Goal: Information Seeking & Learning: Learn about a topic

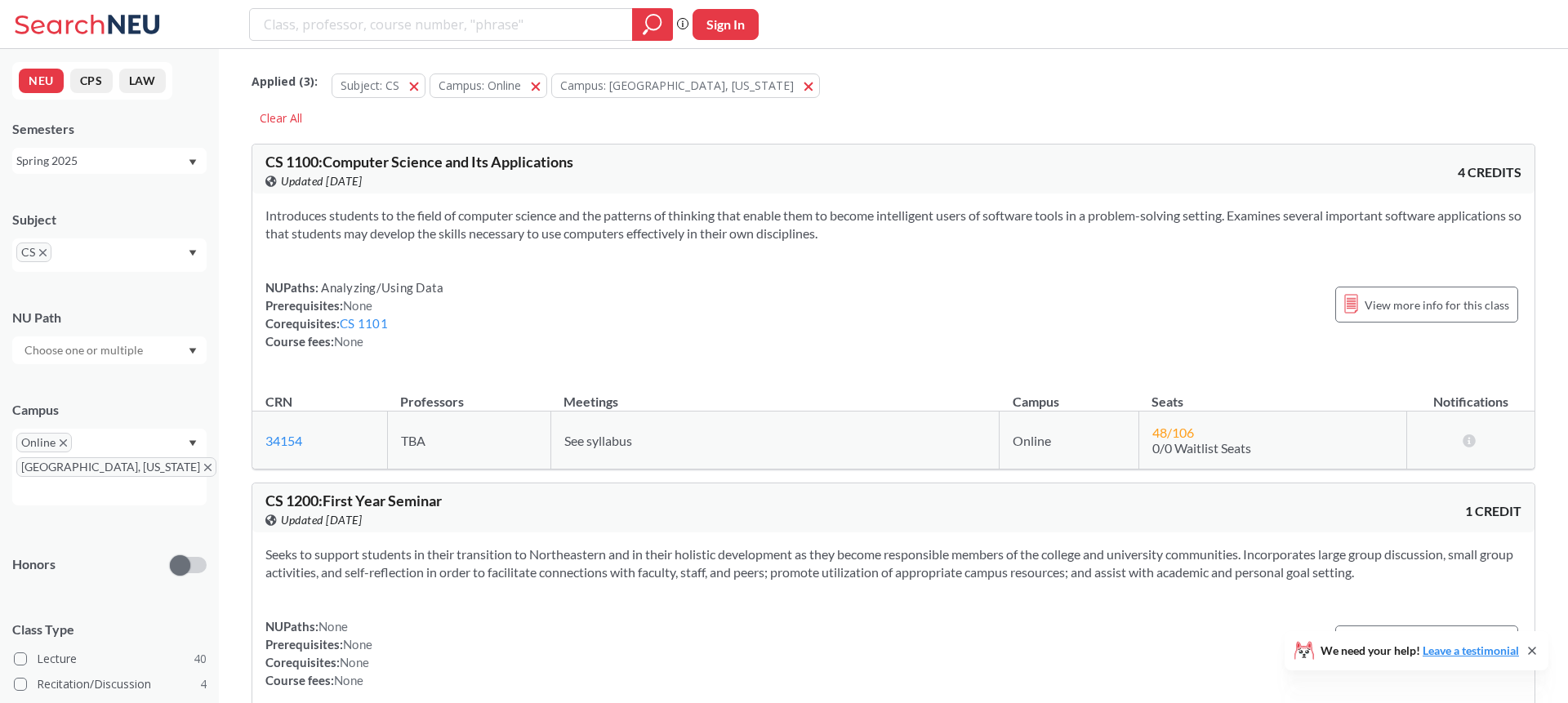
type input "EXED 5945"
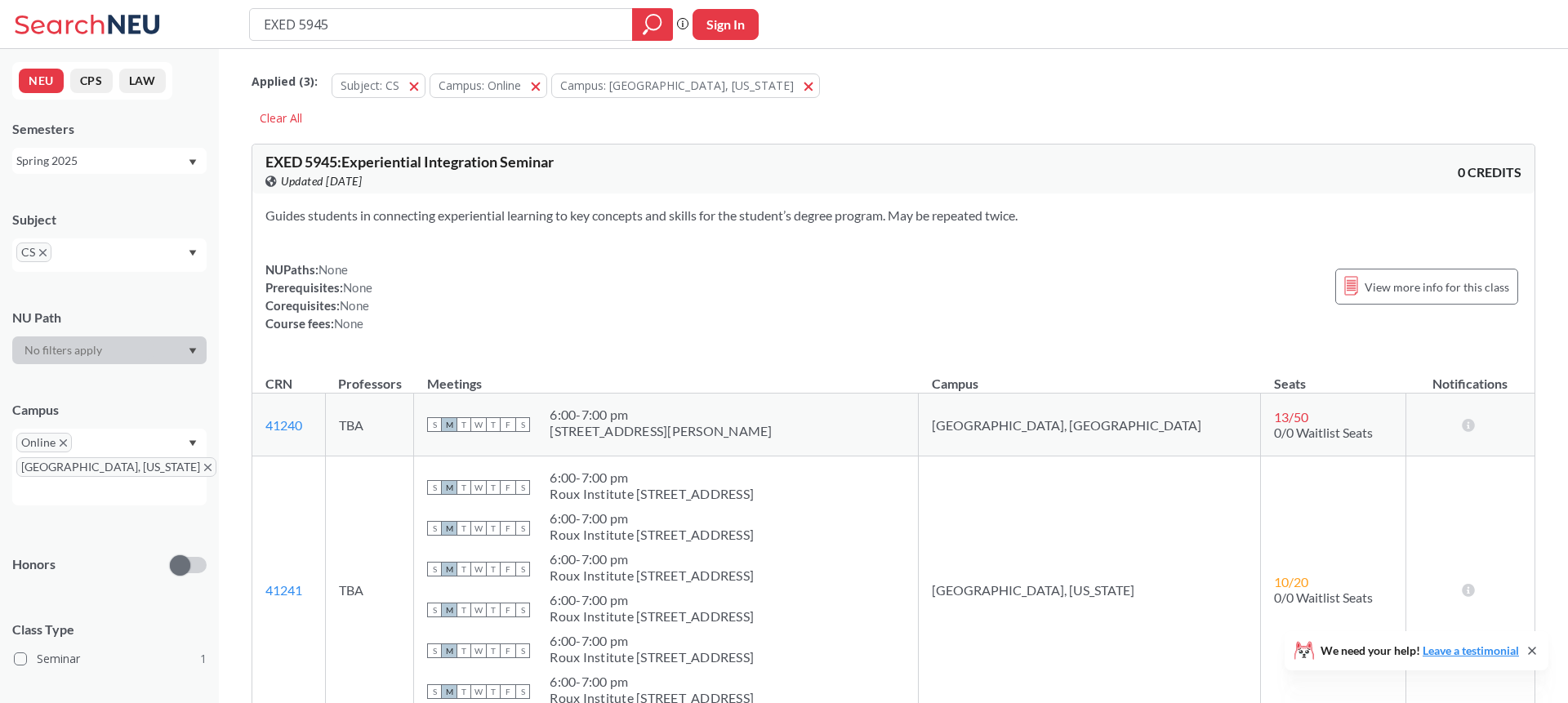
click at [63, 30] on icon at bounding box center [90, 24] width 152 height 33
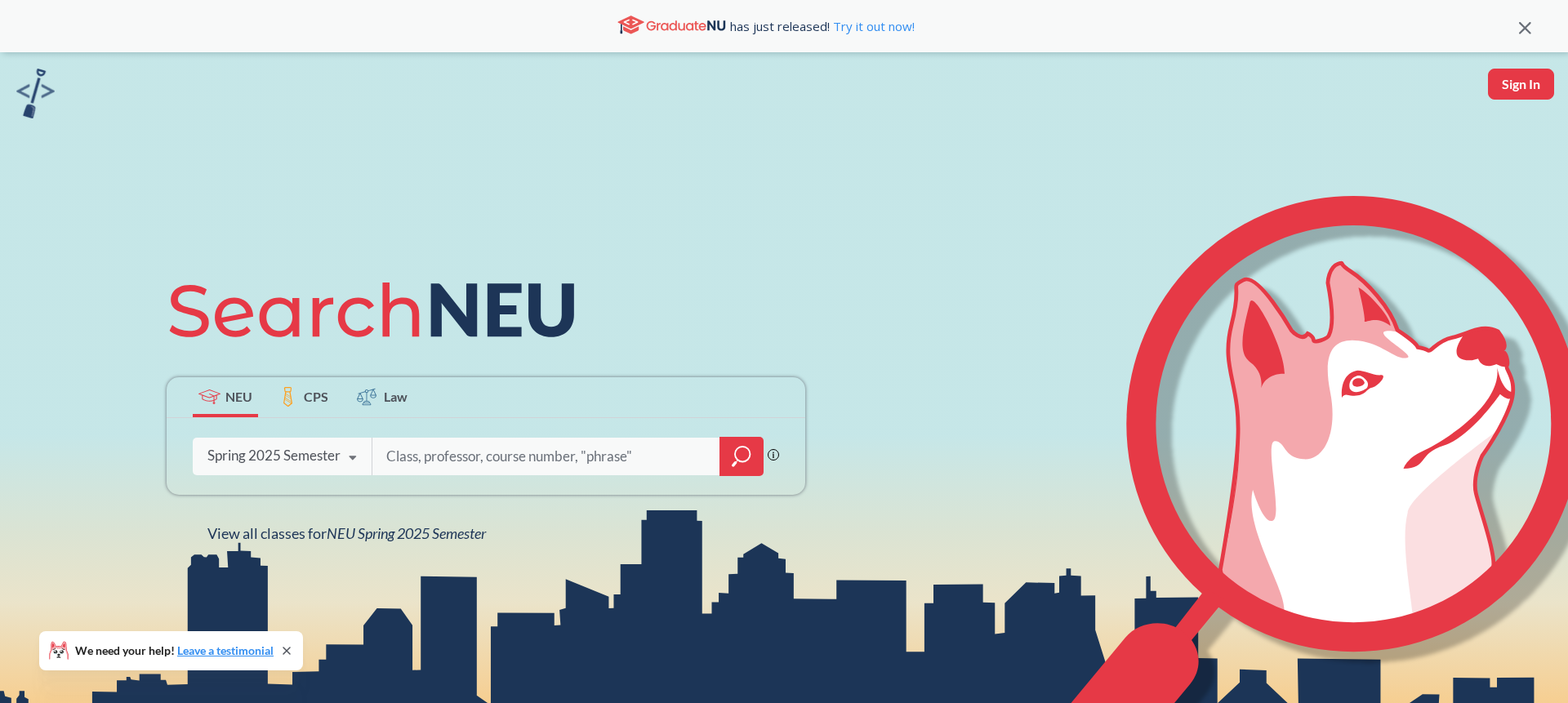
click at [529, 454] on input "search" at bounding box center [546, 456] width 323 height 34
type input "EXED 5945"
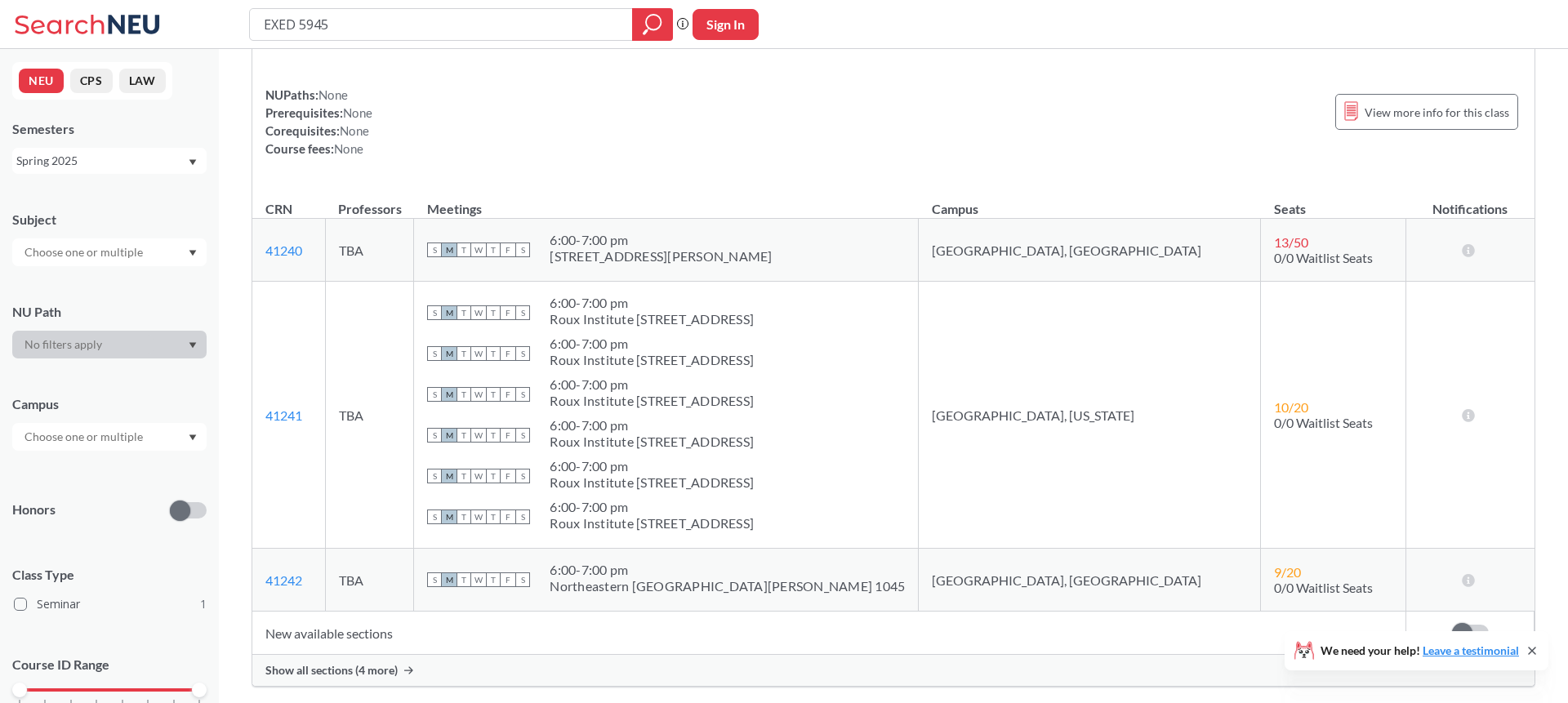
scroll to position [115, 0]
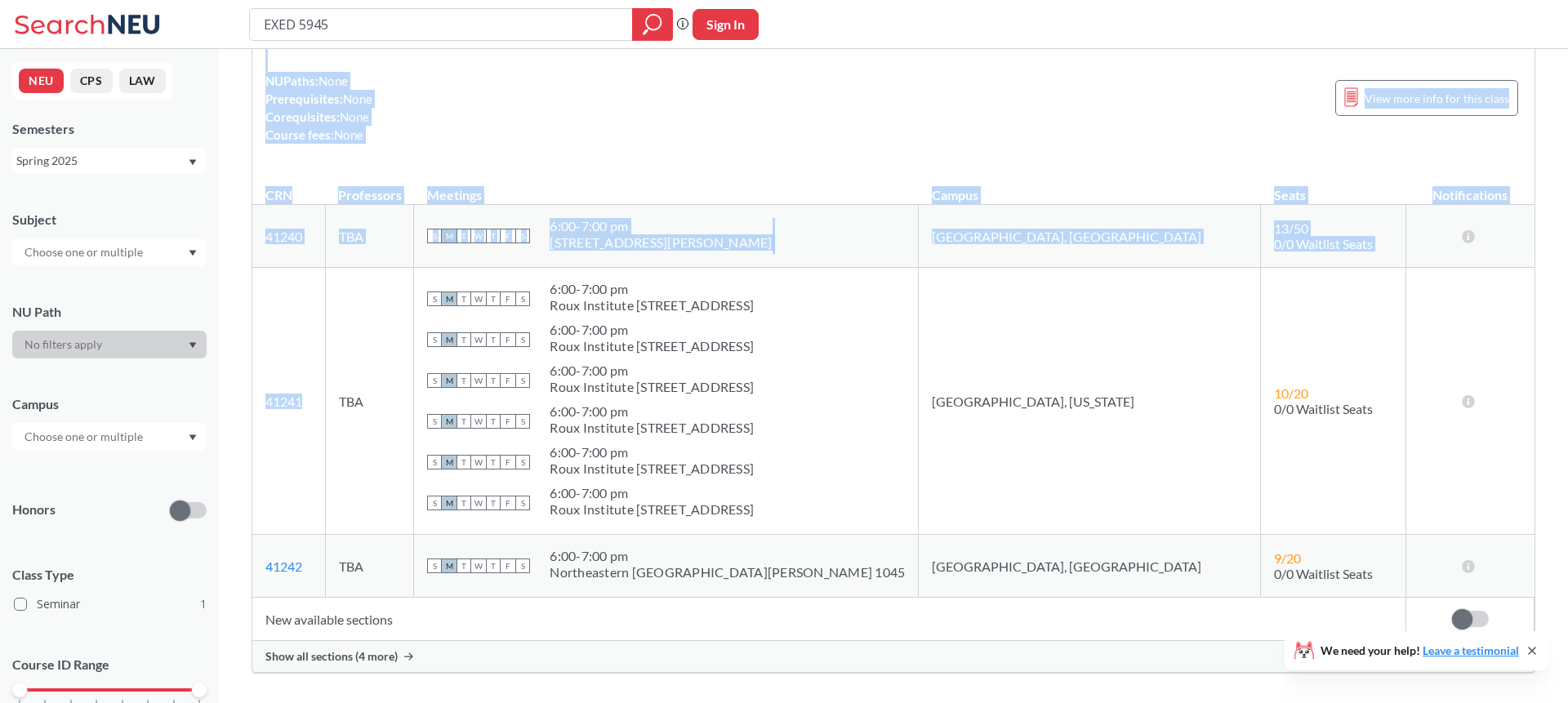
drag, startPoint x: 275, startPoint y: 398, endPoint x: 250, endPoint y: 402, distance: 25.3
click at [250, 402] on div "EXED 5945 : Experiential Integration Seminar View this course on Banner. Update…" at bounding box center [894, 435] width 1350 height 1002
click at [310, 397] on td "41241 View this section on Banner." at bounding box center [288, 402] width 72 height 267
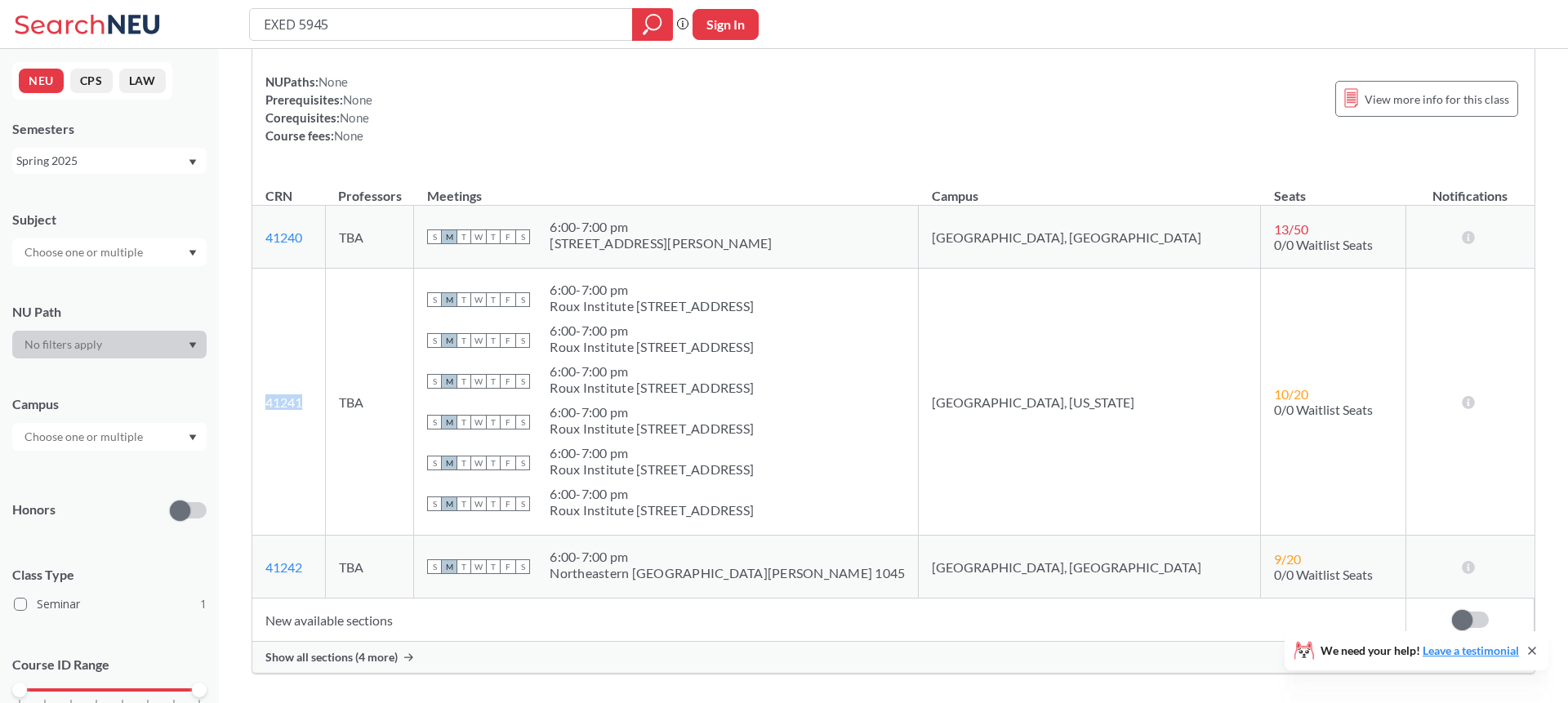
drag, startPoint x: 311, startPoint y: 402, endPoint x: 260, endPoint y: 400, distance: 51.0
click at [260, 400] on td "41241 View this section on Banner." at bounding box center [288, 402] width 72 height 267
copy link "41241"
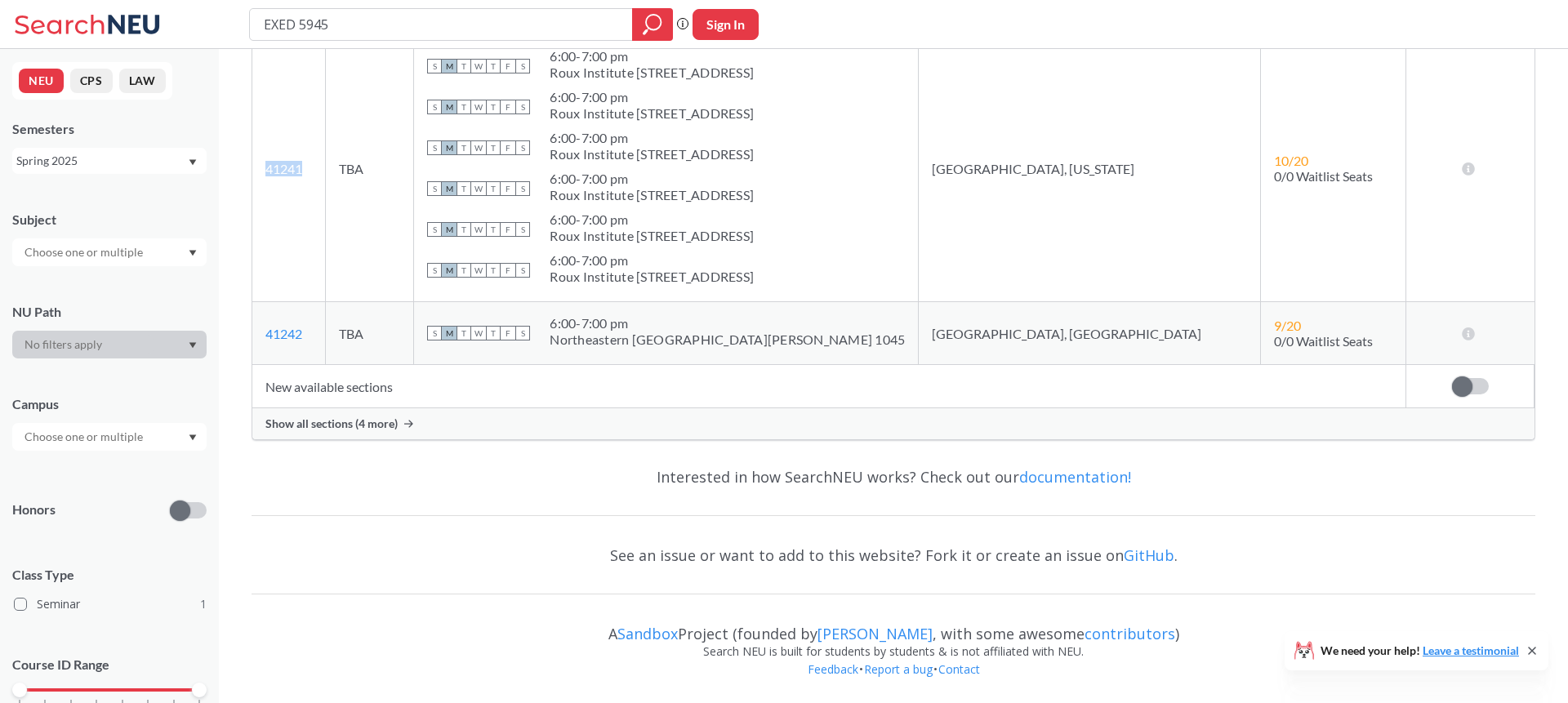
scroll to position [0, 0]
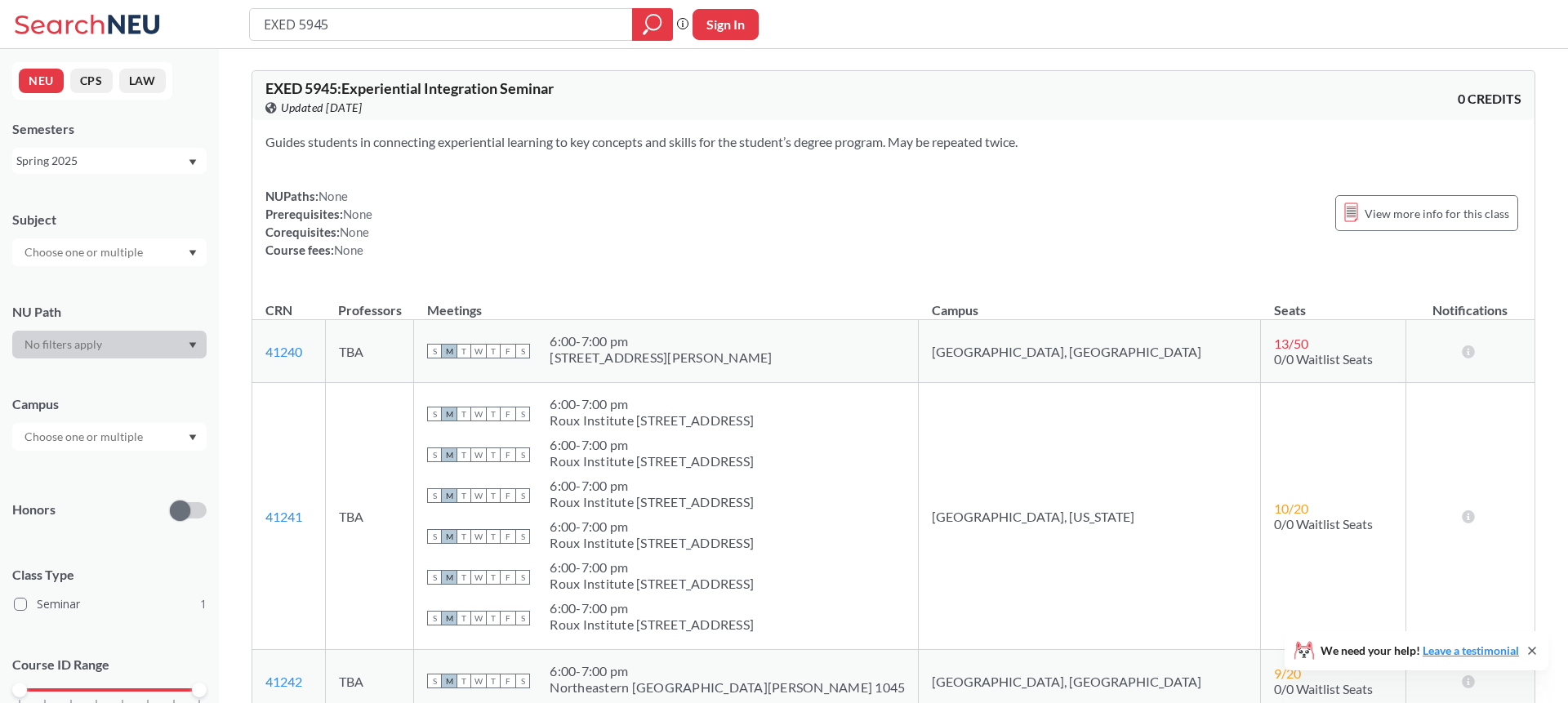
click at [107, 153] on div "Spring 2025" at bounding box center [101, 161] width 171 height 18
click at [108, 194] on div "Fall 2025" at bounding box center [114, 197] width 184 height 18
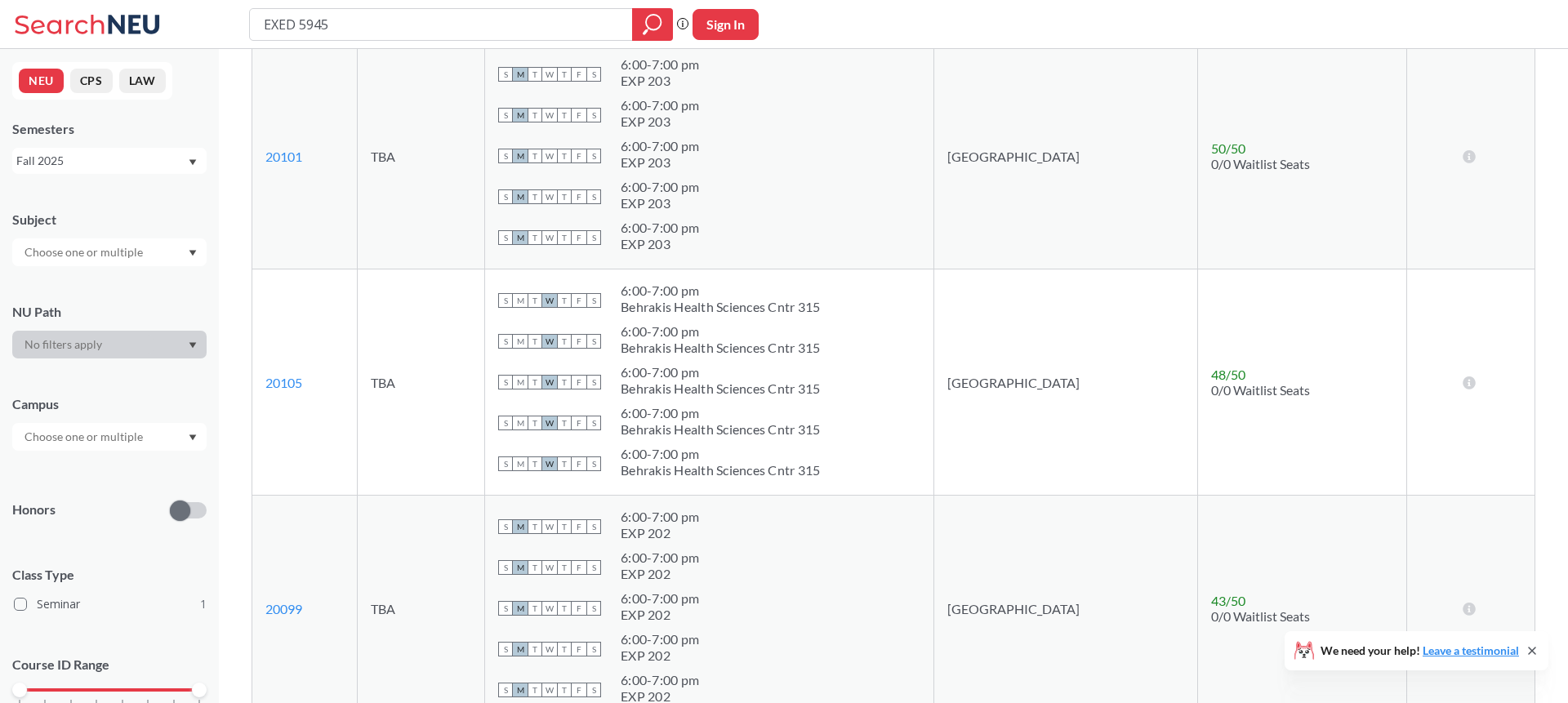
scroll to position [519, 0]
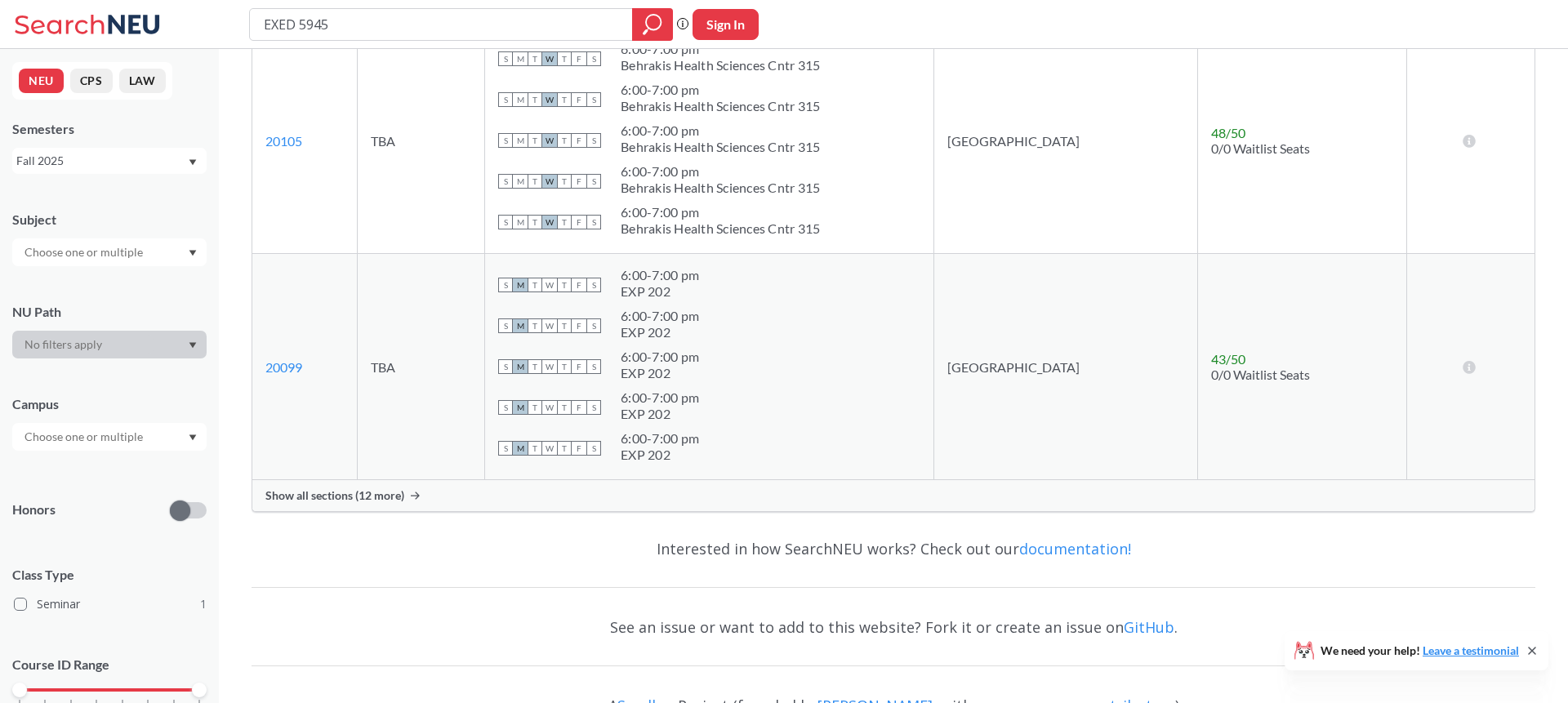
click at [346, 496] on span "Show all sections (12 more)" at bounding box center [335, 495] width 139 height 14
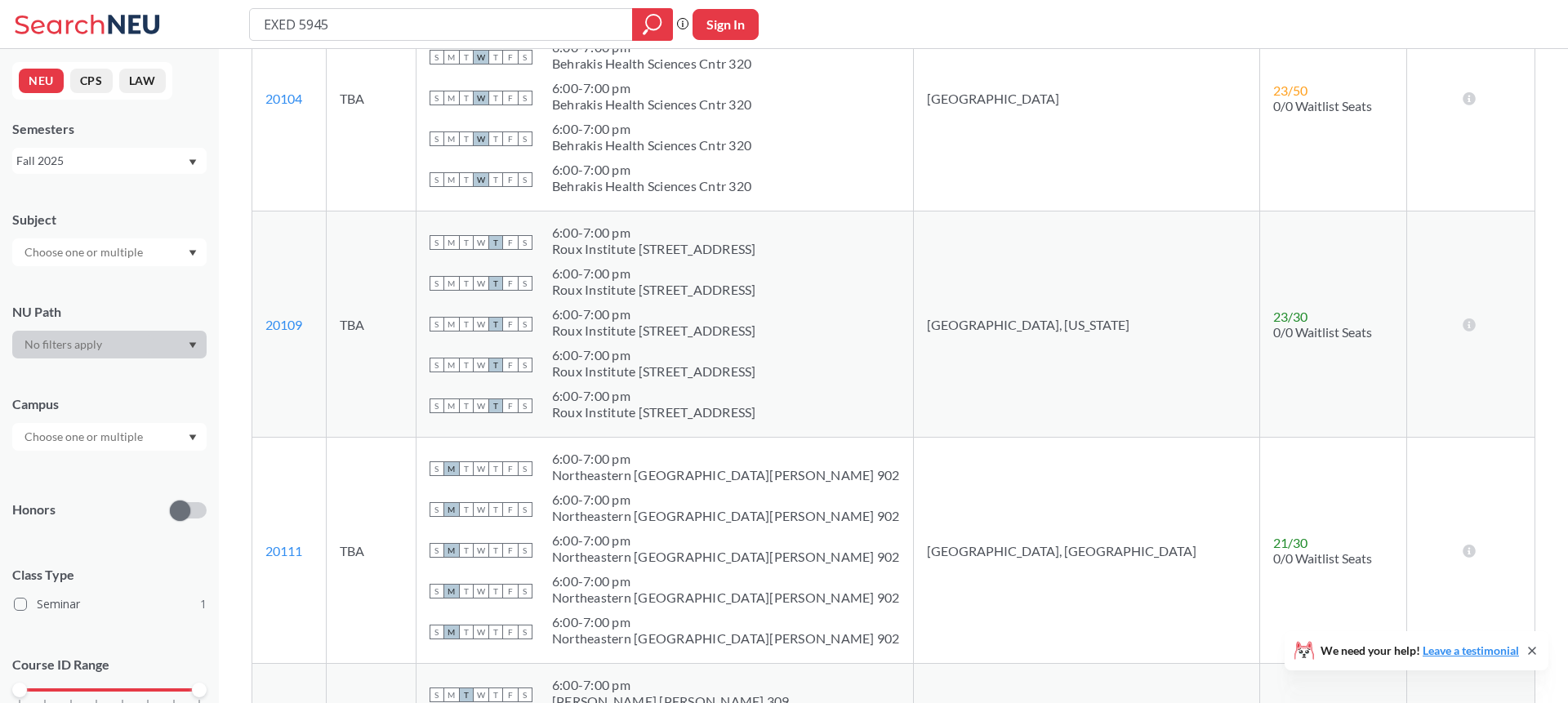
scroll to position [1918, 0]
drag, startPoint x: 306, startPoint y: 326, endPoint x: 257, endPoint y: 324, distance: 49.0
click at [257, 324] on td "20109 View this section on Banner." at bounding box center [289, 323] width 74 height 226
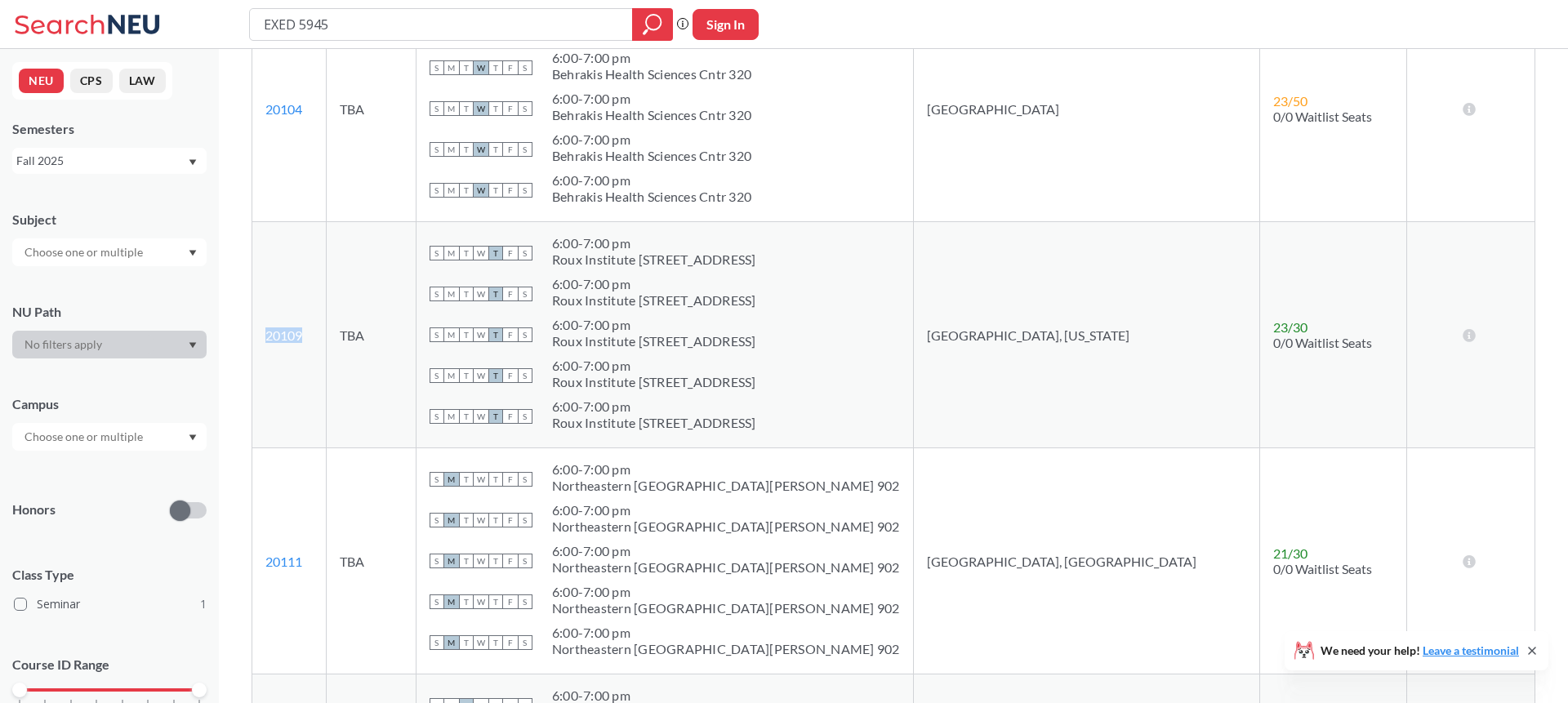
scroll to position [1902, 0]
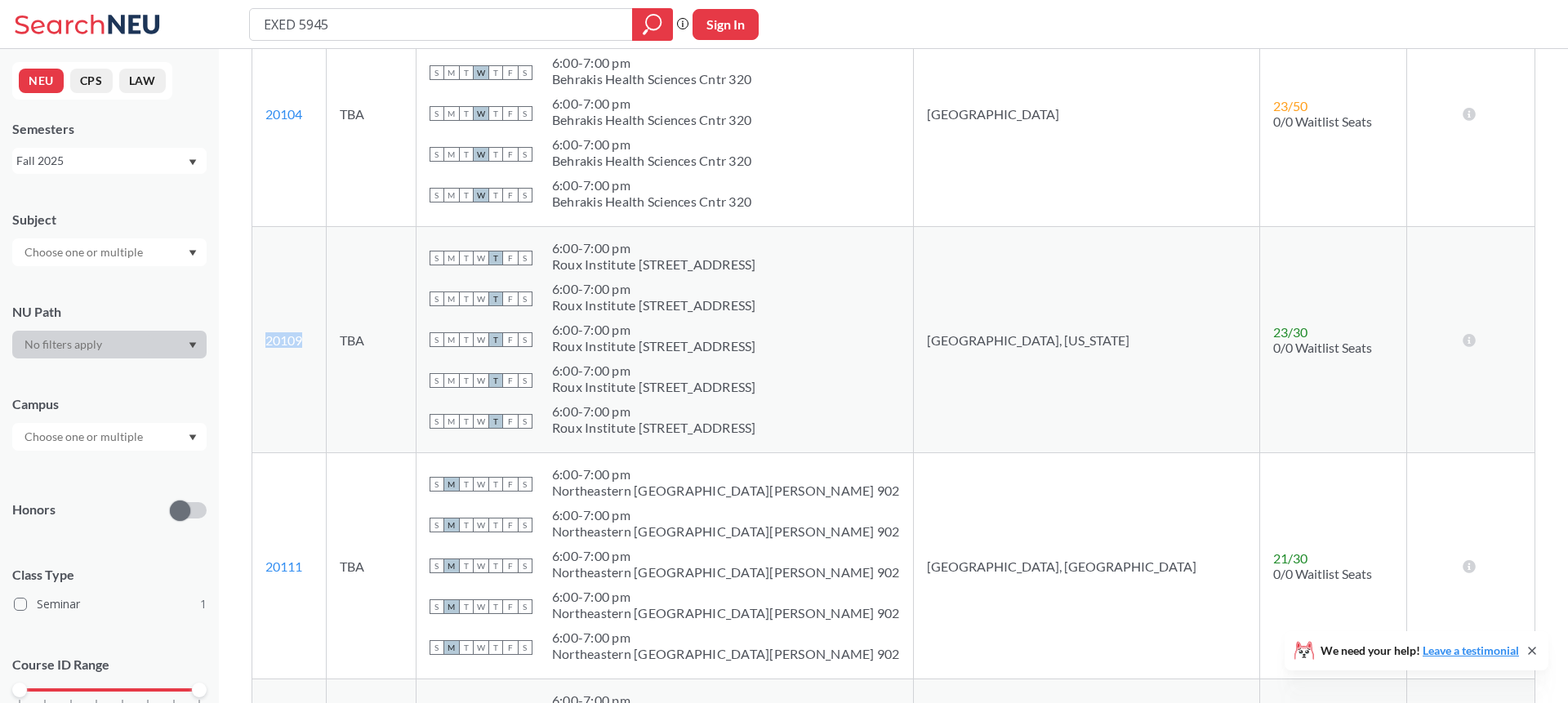
copy link "20109"
